Goal: Information Seeking & Learning: Learn about a topic

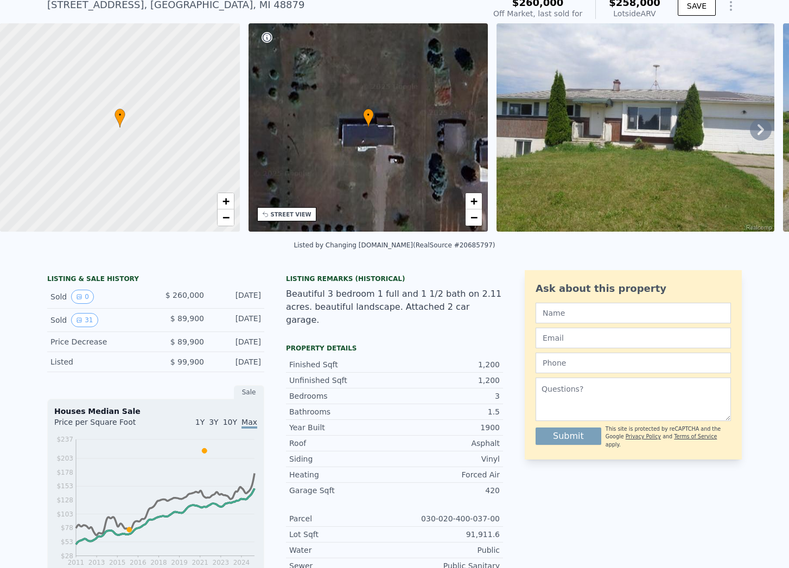
scroll to position [42, 0]
click at [92, 320] on button "31" at bounding box center [84, 320] width 27 height 14
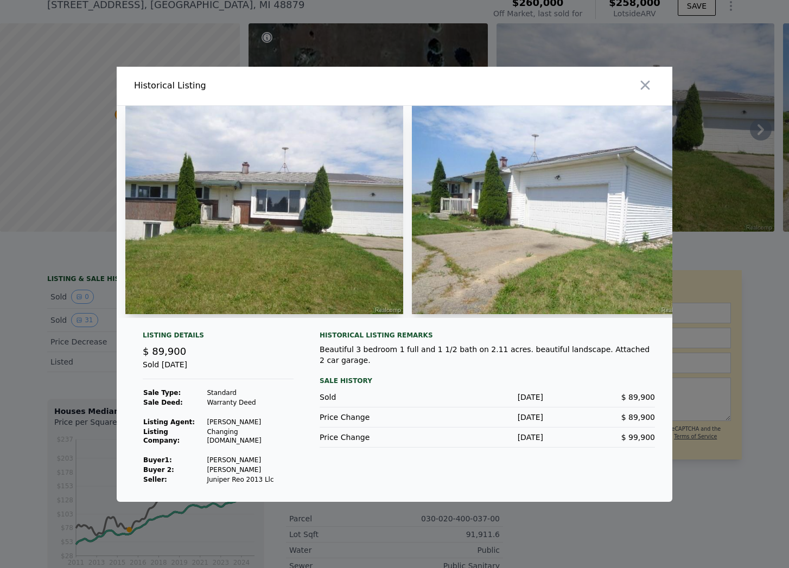
click at [266, 237] on img at bounding box center [264, 210] width 278 height 208
click at [476, 279] on img at bounding box center [551, 210] width 278 height 208
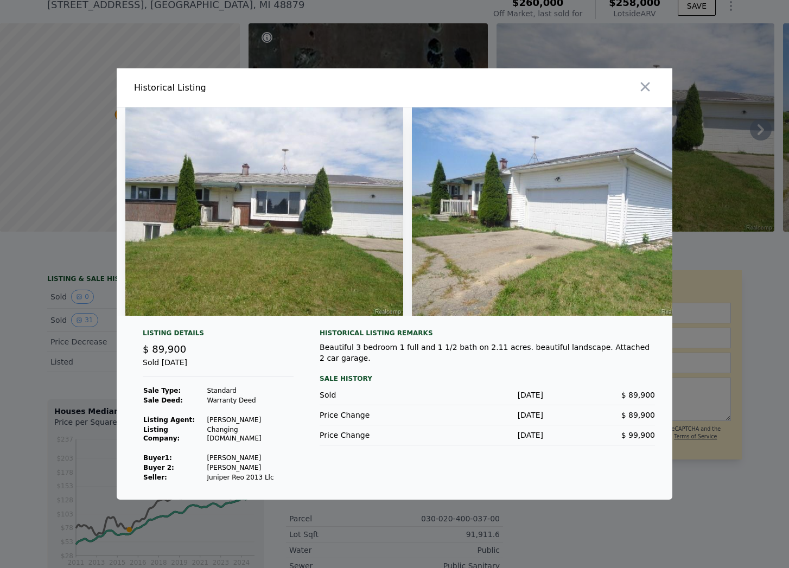
scroll to position [0, 0]
click at [646, 88] on icon "button" at bounding box center [645, 86] width 9 height 9
click at [646, 88] on img at bounding box center [636, 127] width 278 height 208
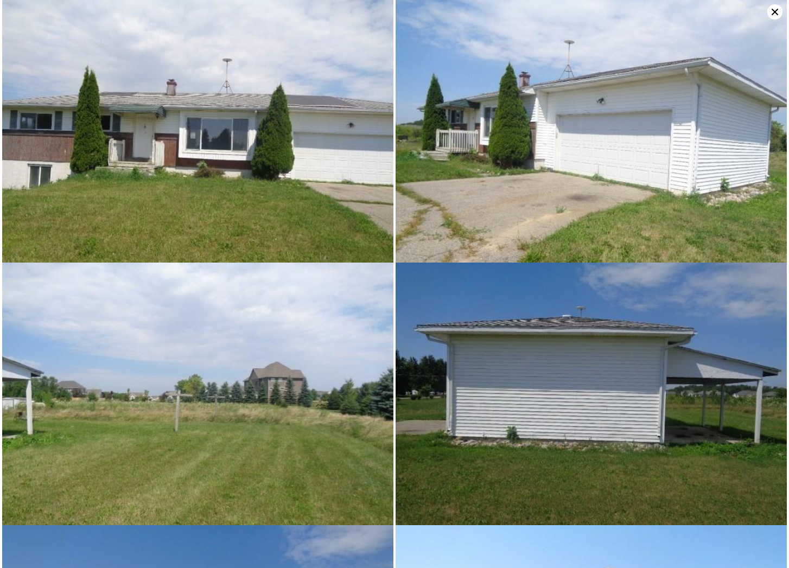
click at [775, 12] on icon at bounding box center [775, 12] width 7 height 7
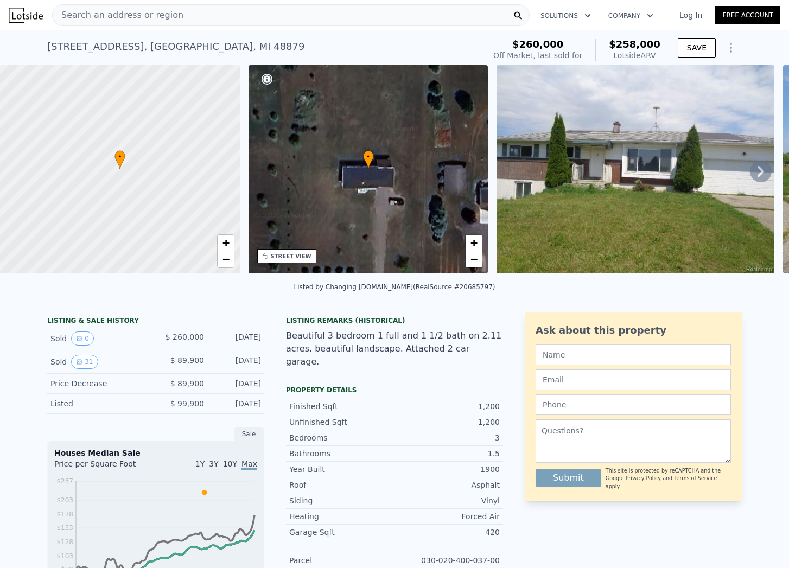
click at [392, 5] on div "Search an address or region" at bounding box center [291, 15] width 478 height 22
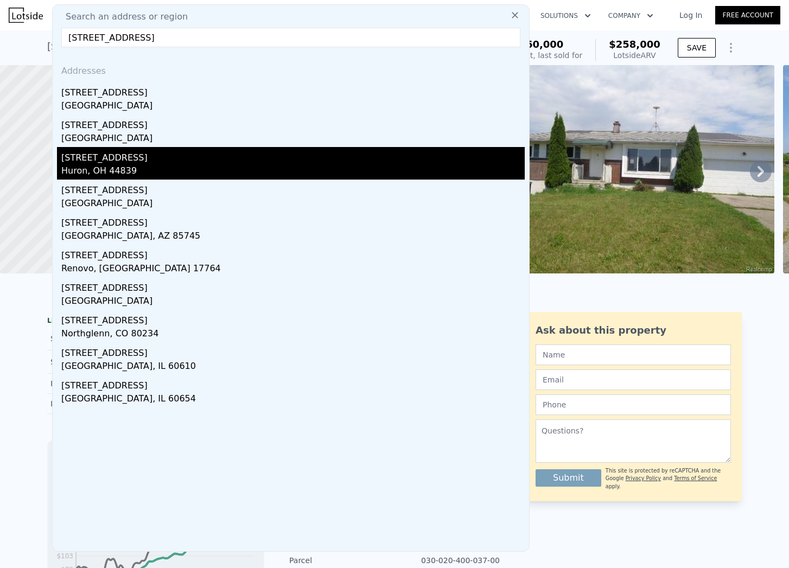
type input "[STREET_ADDRESS]"
click at [162, 149] on div "[STREET_ADDRESS]" at bounding box center [292, 155] width 463 height 17
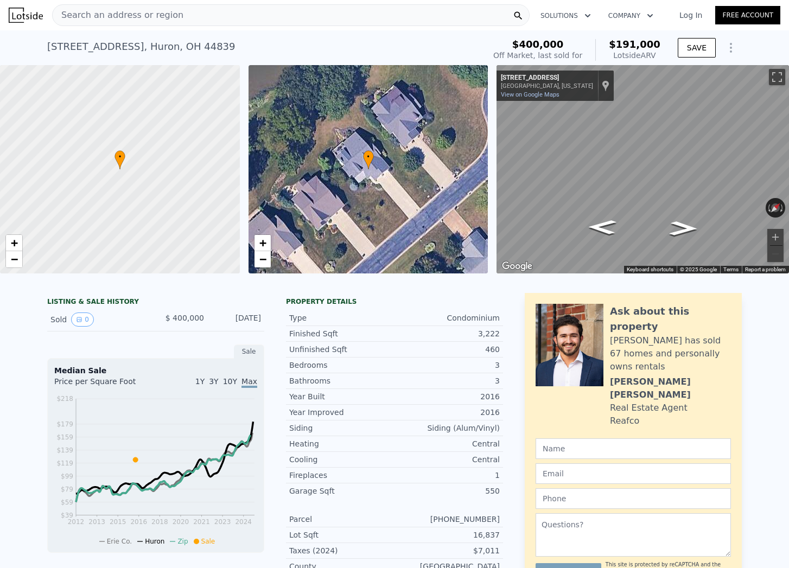
click at [174, 20] on div "Search an address or region" at bounding box center [291, 15] width 478 height 22
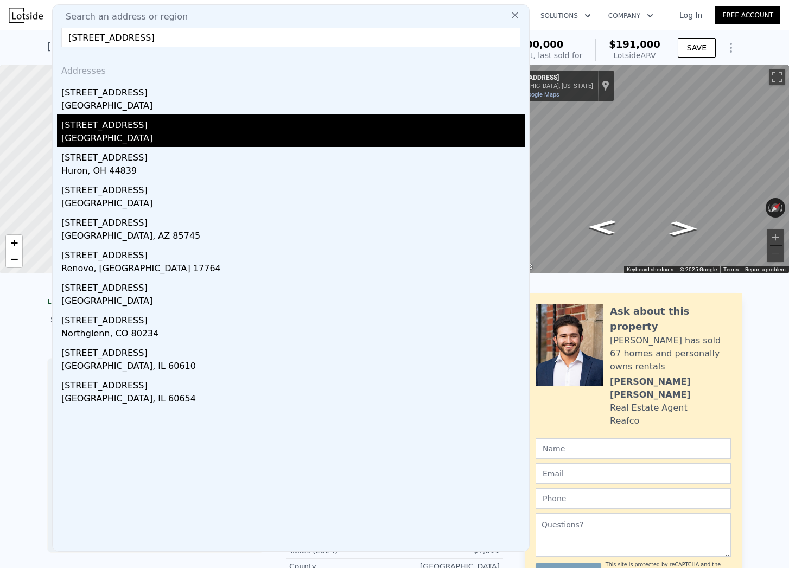
type input "[STREET_ADDRESS]"
click at [137, 132] on div "[GEOGRAPHIC_DATA]" at bounding box center [292, 139] width 463 height 15
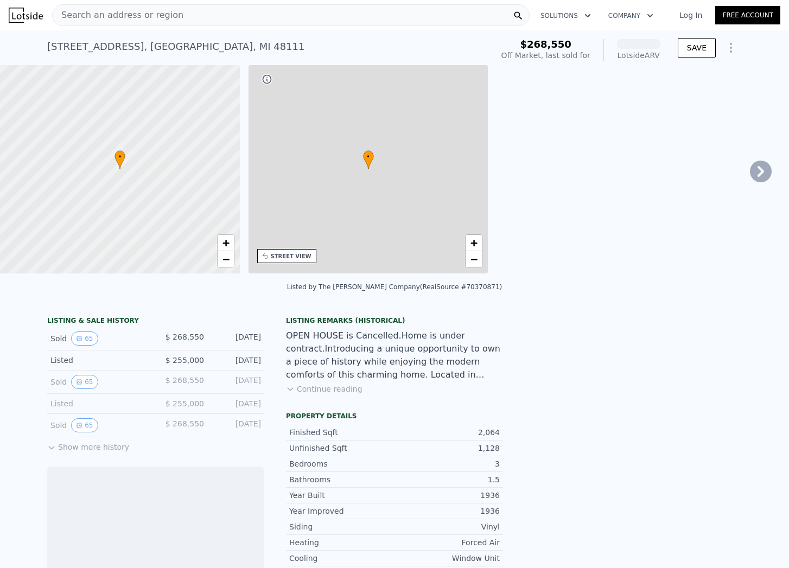
scroll to position [0, 253]
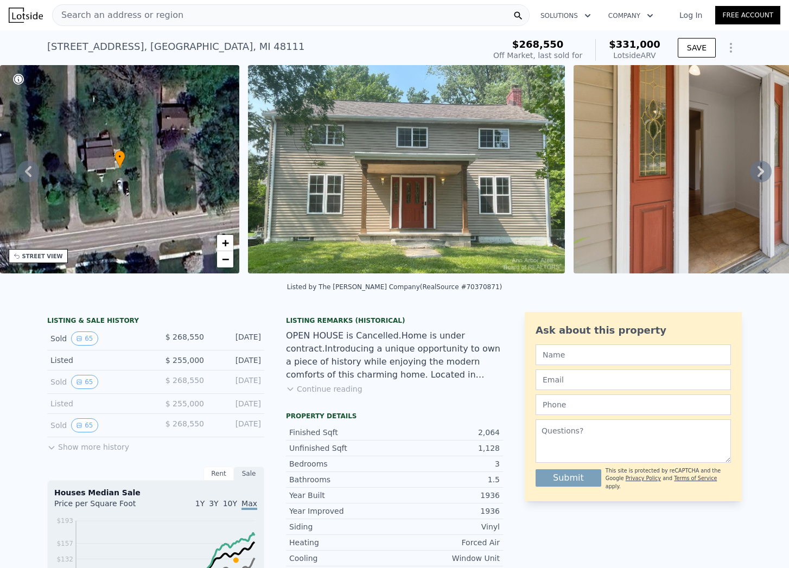
click at [81, 451] on button "Show more history" at bounding box center [88, 444] width 82 height 15
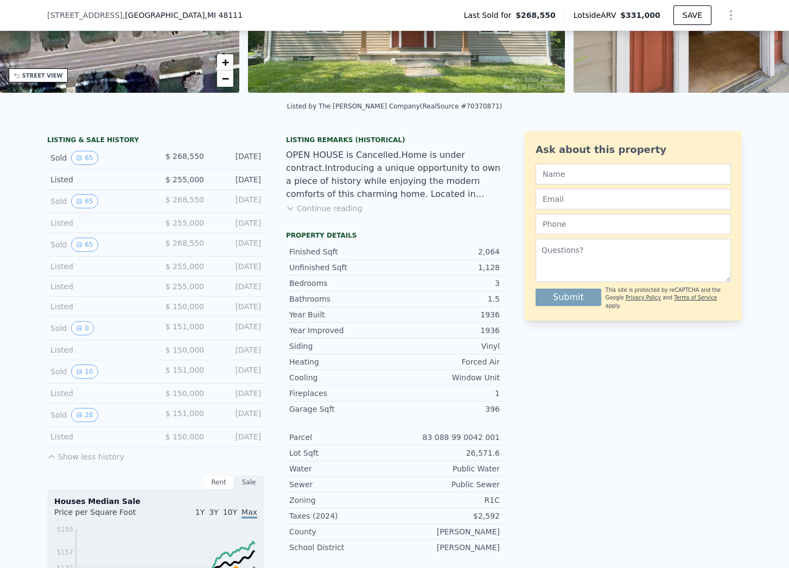
scroll to position [183, 0]
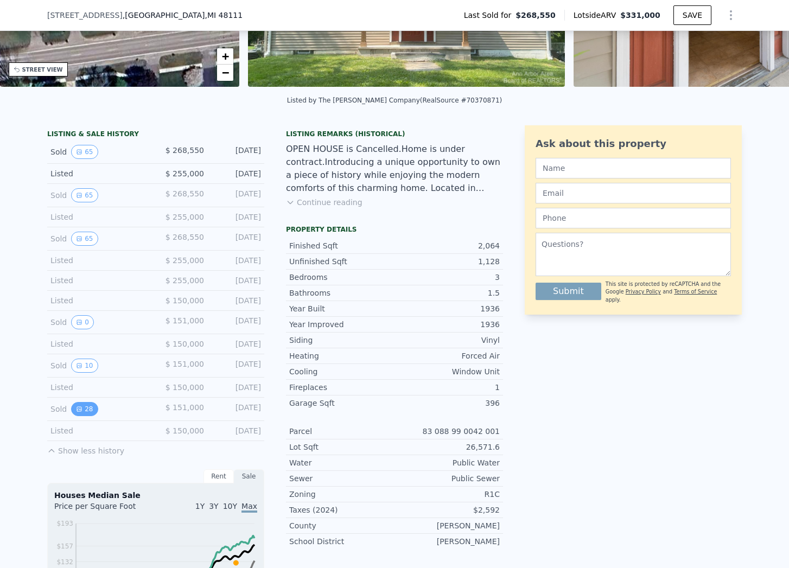
click at [88, 411] on button "28" at bounding box center [84, 409] width 27 height 14
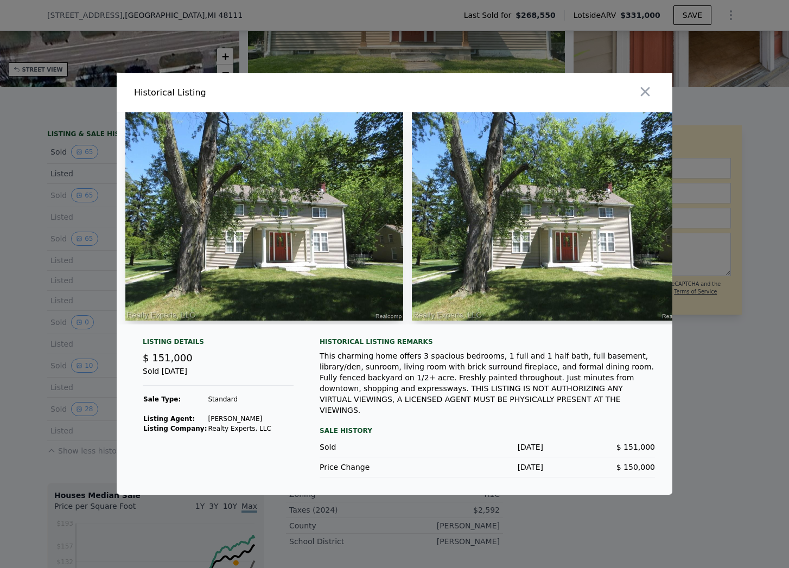
click at [302, 238] on img at bounding box center [264, 216] width 278 height 208
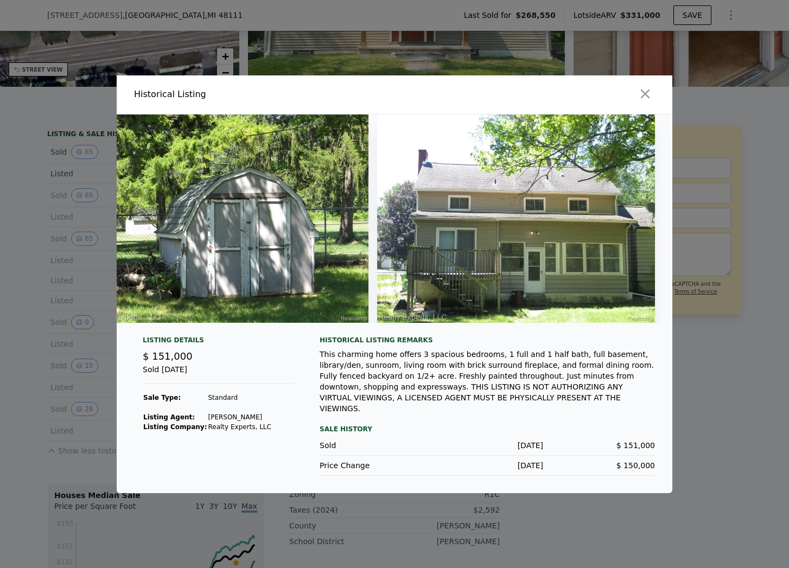
scroll to position [0, 7278]
click at [645, 97] on icon "button" at bounding box center [645, 93] width 9 height 9
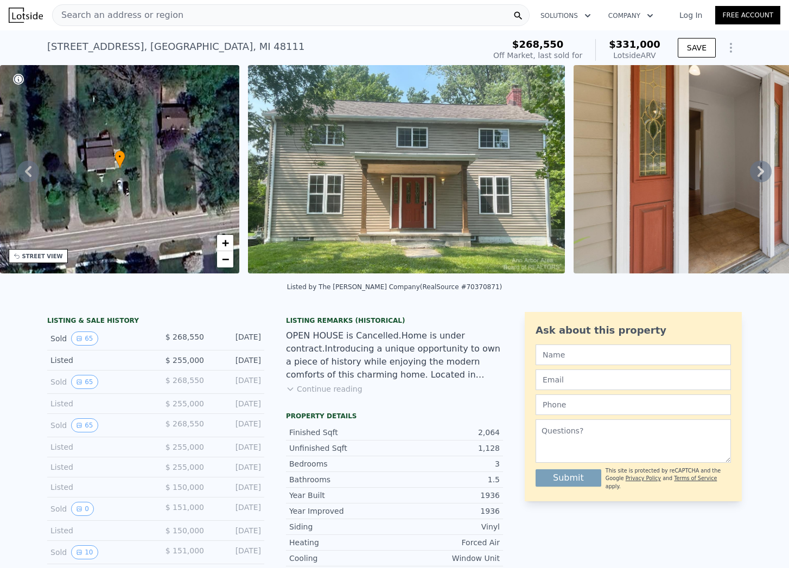
scroll to position [0, 0]
click at [140, 17] on span "Search an address or region" at bounding box center [118, 15] width 131 height 13
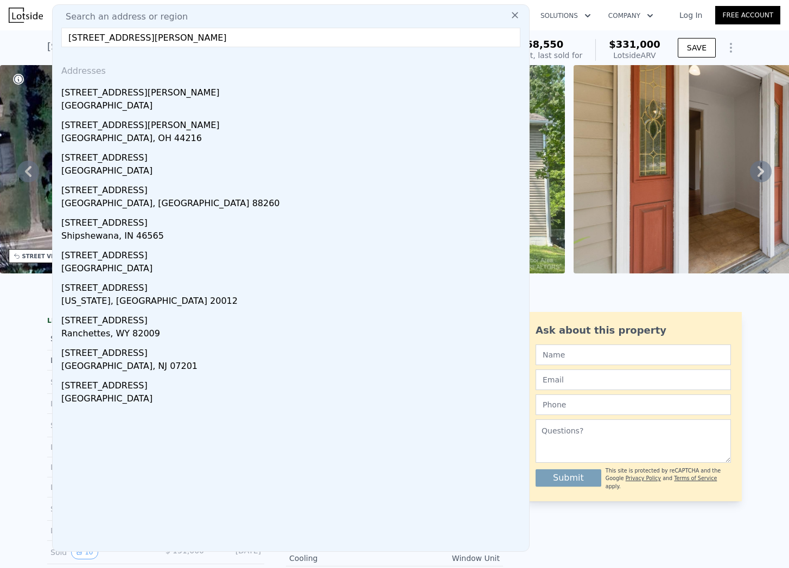
type input "[STREET_ADDRESS][PERSON_NAME]"
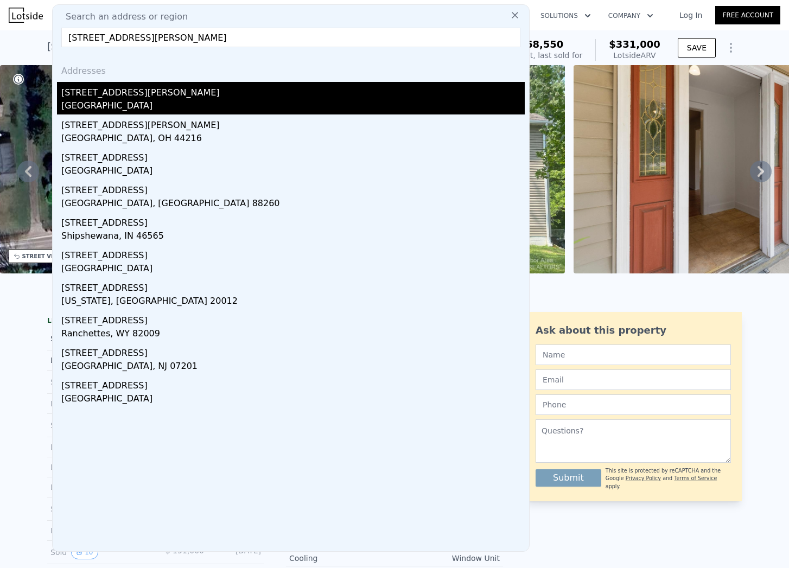
drag, startPoint x: 122, startPoint y: 61, endPoint x: 96, endPoint y: 101, distance: 47.9
click at [96, 101] on div "[GEOGRAPHIC_DATA]" at bounding box center [292, 106] width 463 height 15
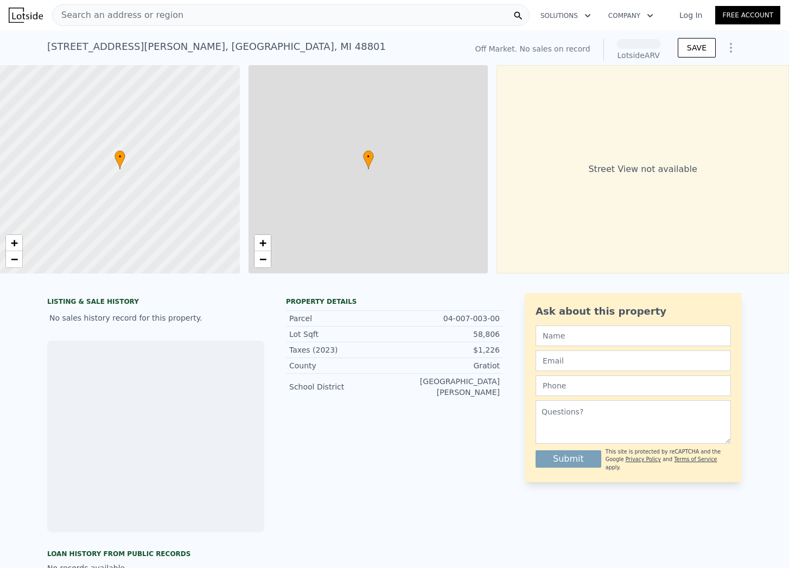
scroll to position [0, 4]
click at [103, 101] on div at bounding box center [120, 169] width 288 height 250
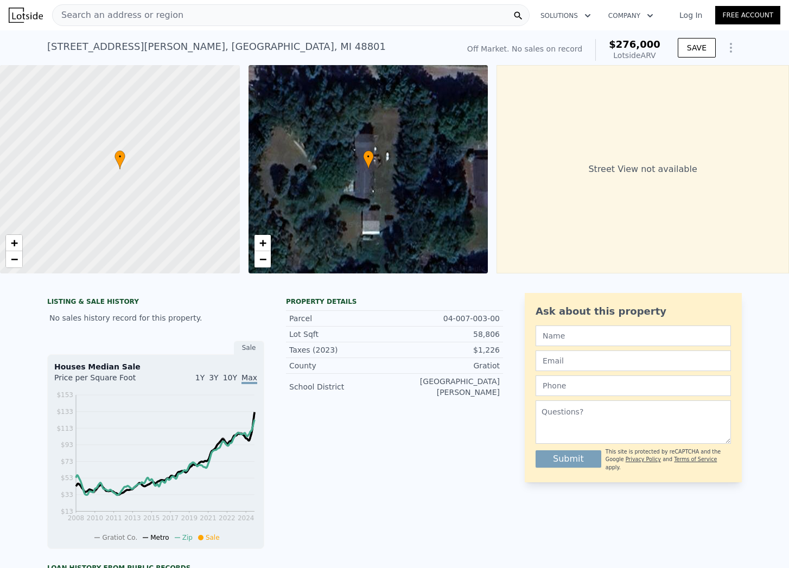
scroll to position [0, 0]
click at [188, 12] on div "Search an address or region" at bounding box center [291, 15] width 478 height 22
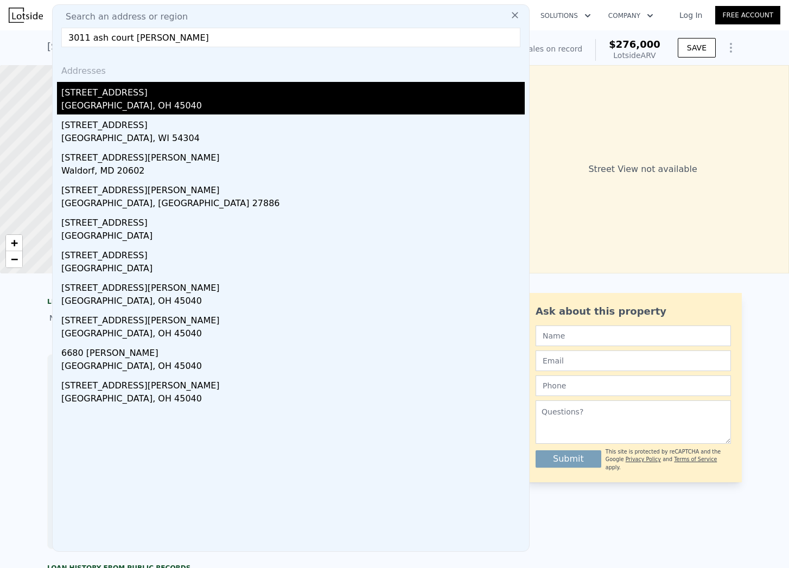
type input "3011 ash court [PERSON_NAME]"
click at [123, 100] on div "[GEOGRAPHIC_DATA], OH 45040" at bounding box center [292, 106] width 463 height 15
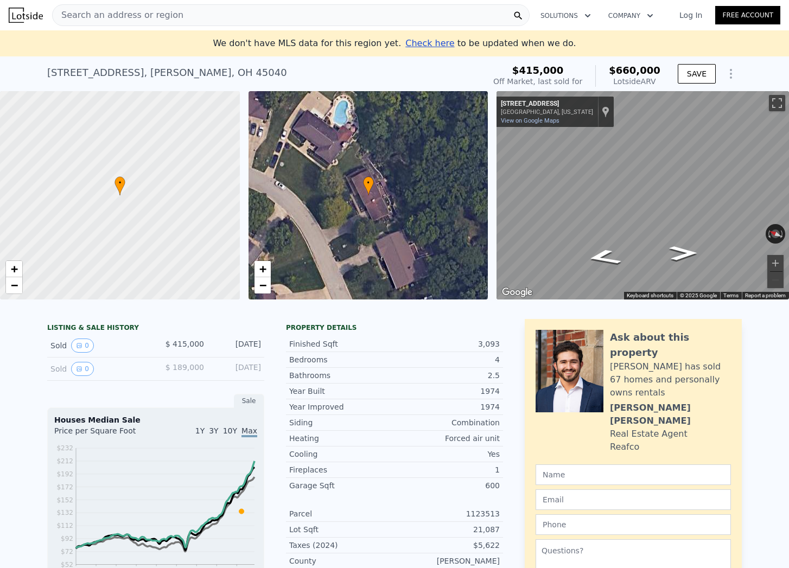
click at [164, 17] on span "Search an address or region" at bounding box center [118, 15] width 131 height 13
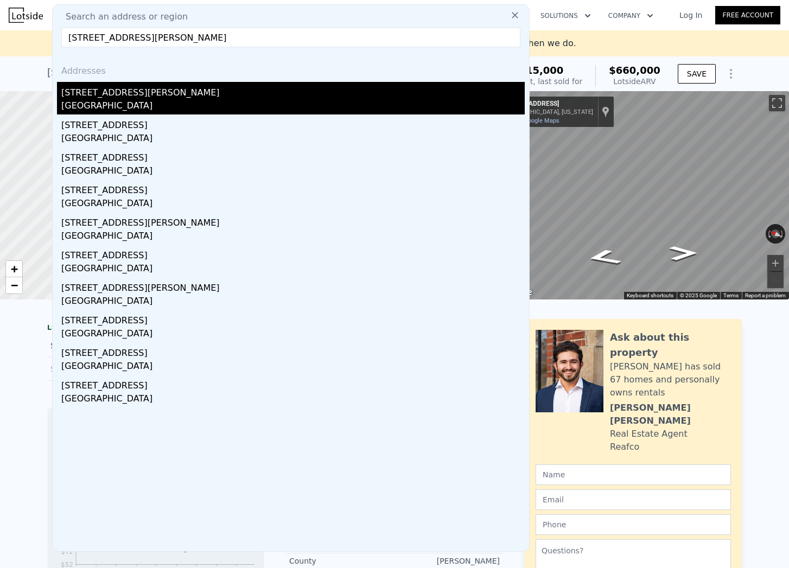
type input "[STREET_ADDRESS][PERSON_NAME]"
click at [129, 99] on div "[STREET_ADDRESS][PERSON_NAME]" at bounding box center [292, 90] width 463 height 17
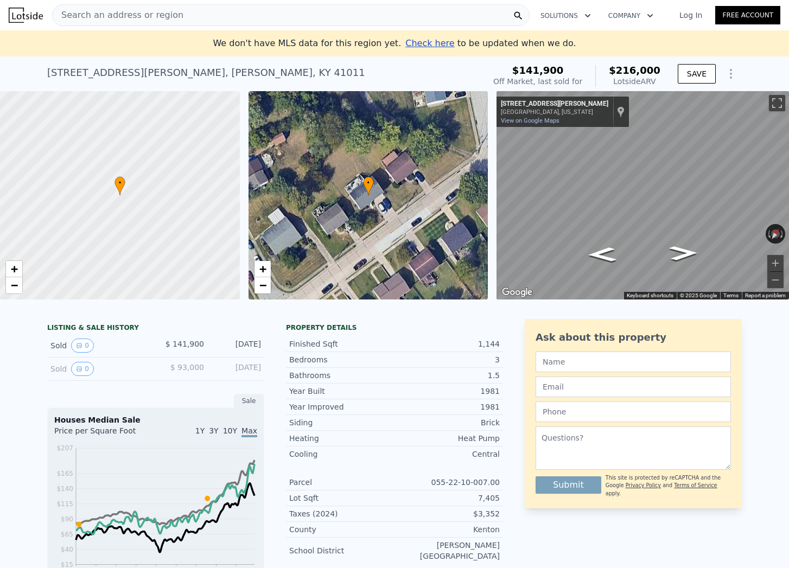
click at [182, 16] on div "Search an address or region" at bounding box center [291, 15] width 478 height 22
